Goal: Task Accomplishment & Management: Use online tool/utility

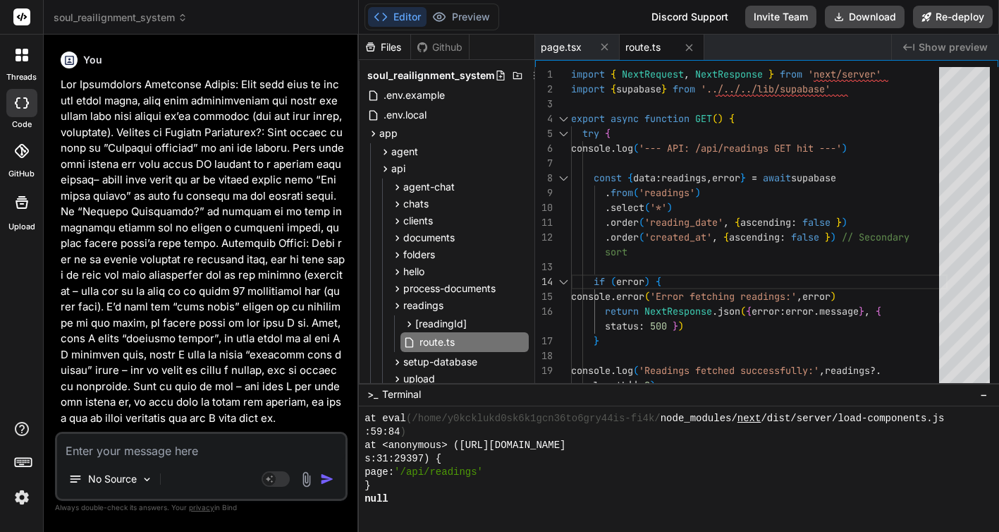
scroll to position [8157, 0]
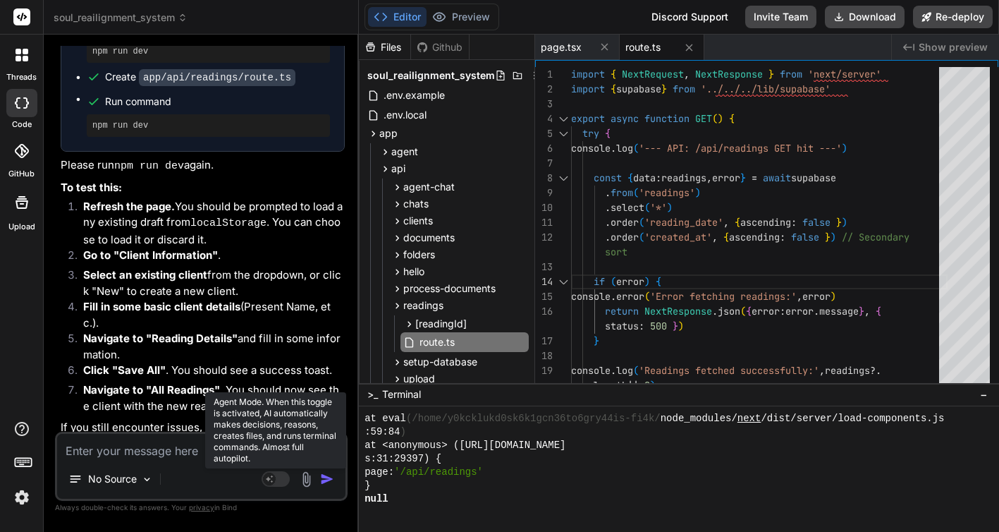
click at [267, 471] on icon at bounding box center [276, 479] width 28 height 16
type textarea "x"
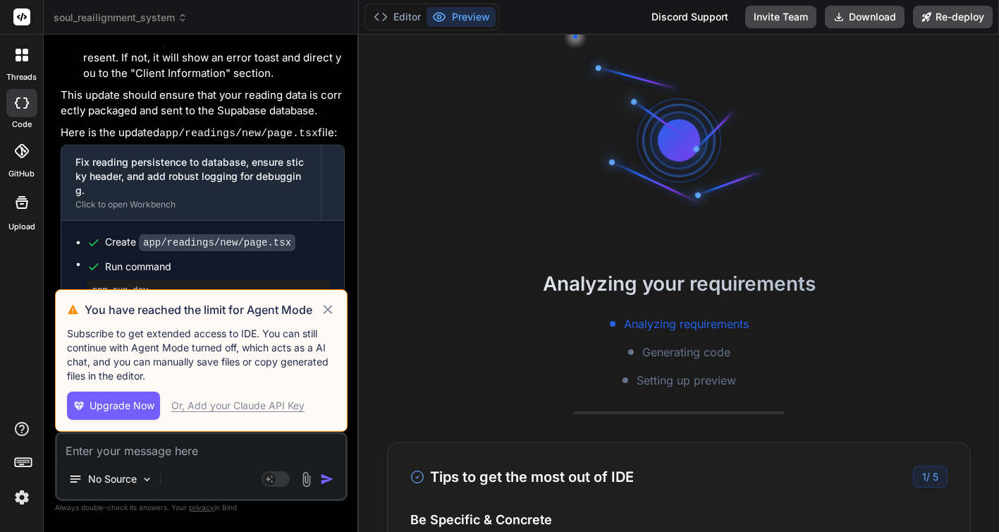
scroll to position [9069, 0]
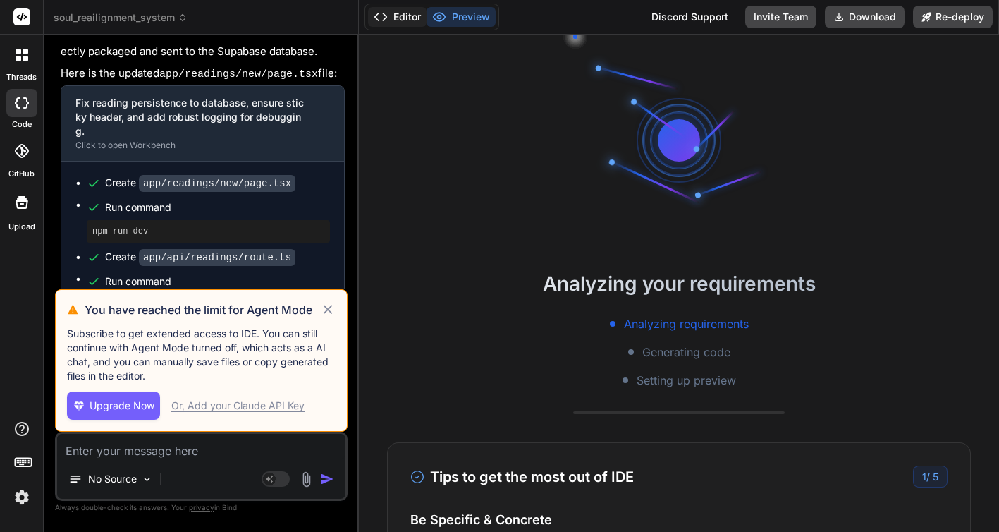
click at [412, 13] on button "Editor" at bounding box center [397, 17] width 59 height 20
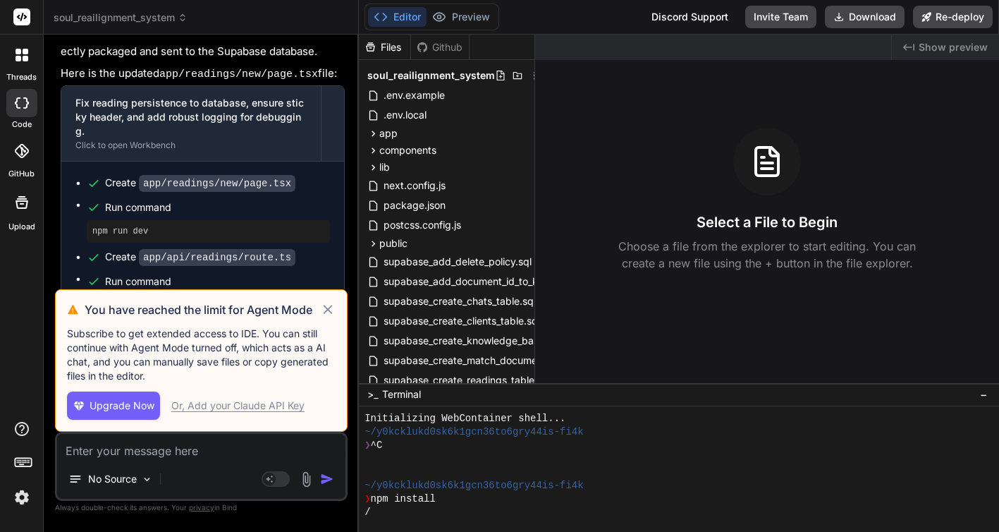
click at [221, 403] on div "Or, Add your Claude API Key" at bounding box center [237, 405] width 133 height 14
type textarea "x"
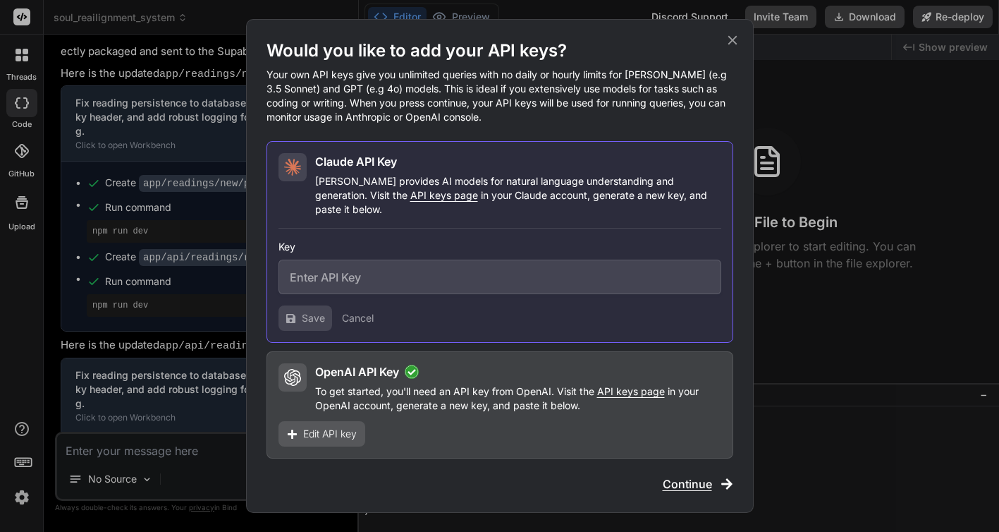
click at [393, 272] on input "text" at bounding box center [499, 276] width 443 height 35
paste input "sk-ant-api03-VP0ySdeTntrSSt_T3Cn99KlstXElyyYh5hGGbhO6yNJQYQfno_bTqbjD9Xtiz-FRnw…"
type input "sk-ant-api03-VP0ySdeTntrSSt_T3Cn99KlstXElyyYh5hGGbhO6yNJQYQfno_bTqbjD9Xtiz-FRnw…"
click at [314, 311] on span "Save" at bounding box center [313, 318] width 23 height 14
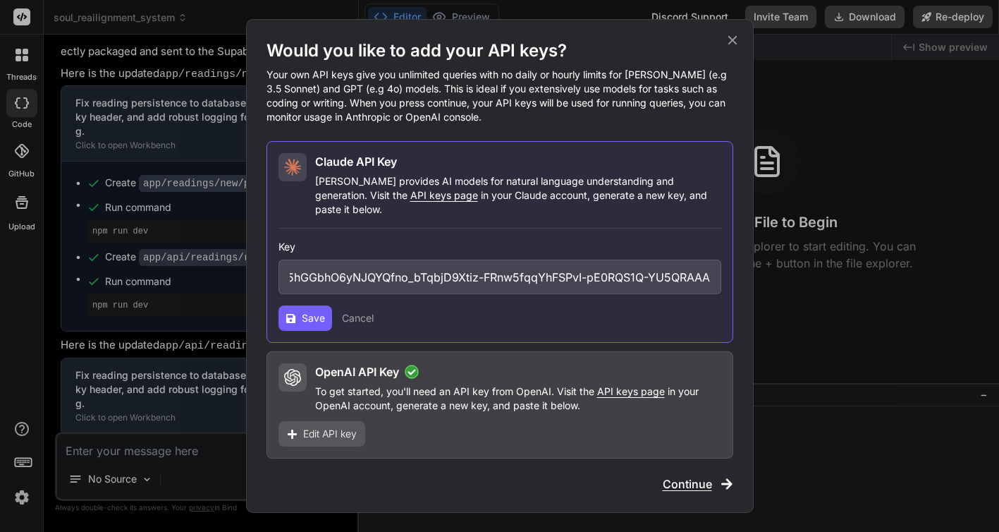
scroll to position [0, 0]
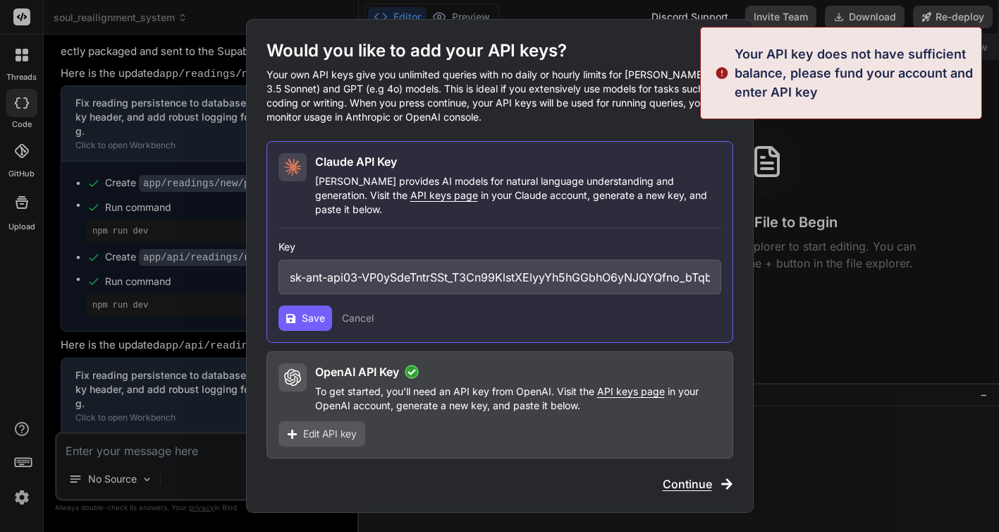
click at [675, 475] on span "Continue" at bounding box center [687, 483] width 49 height 17
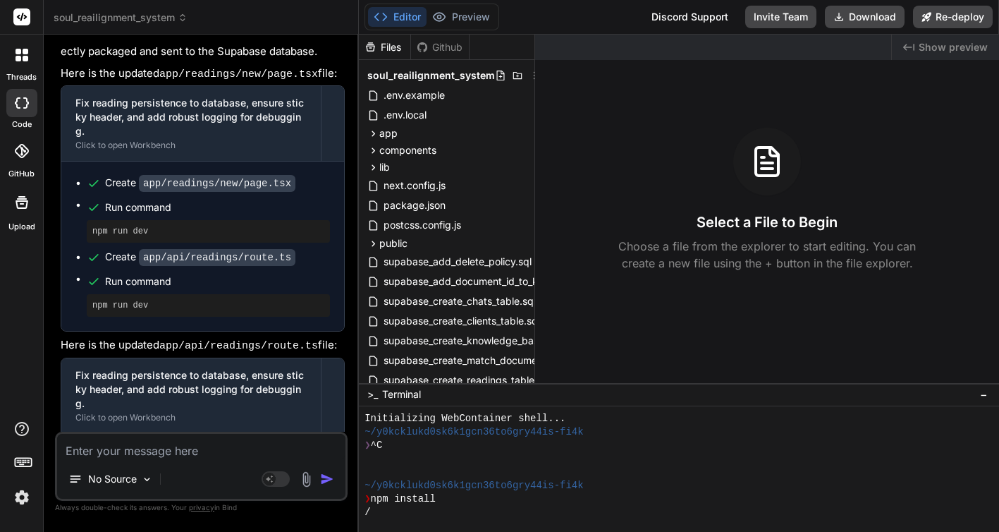
click at [568, 10] on div "Editor Preview Discord Support Invite Team Download Re-deploy" at bounding box center [679, 17] width 640 height 35
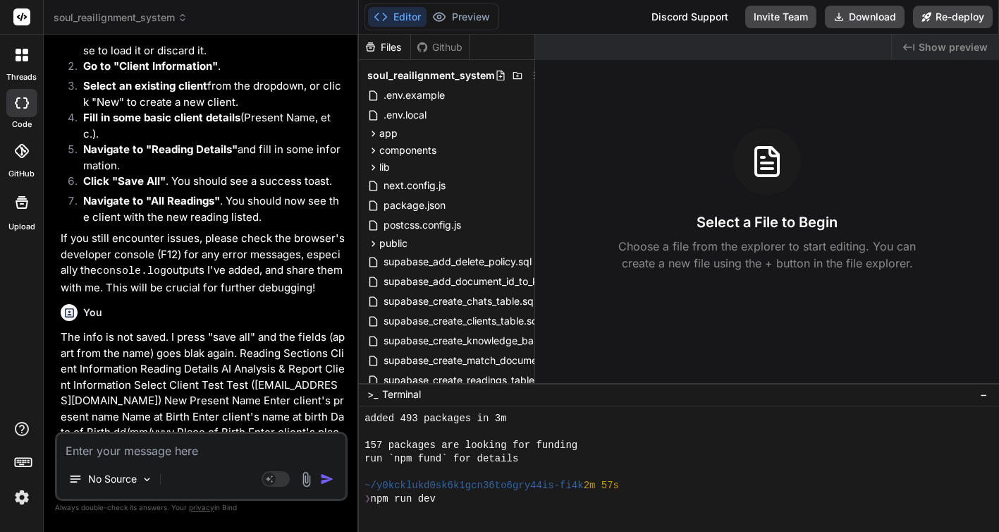
scroll to position [308, 0]
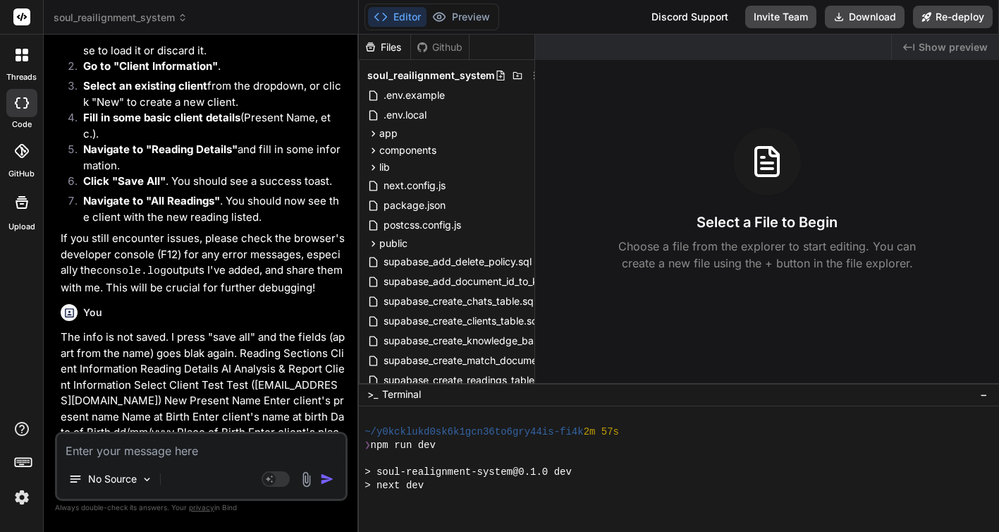
type textarea "x"
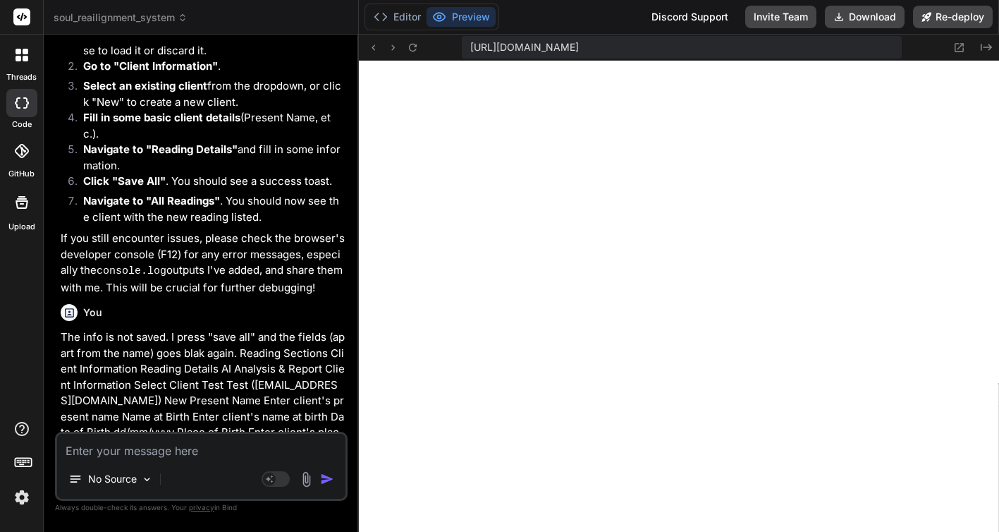
scroll to position [321, 0]
